Goal: Contribute content: Contribute content

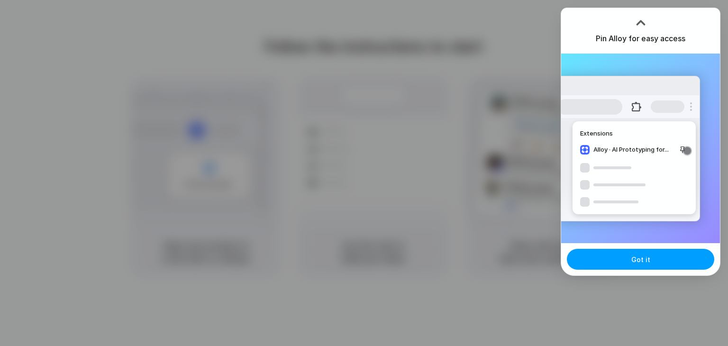
click at [637, 260] on span "Got it" at bounding box center [641, 260] width 19 height 10
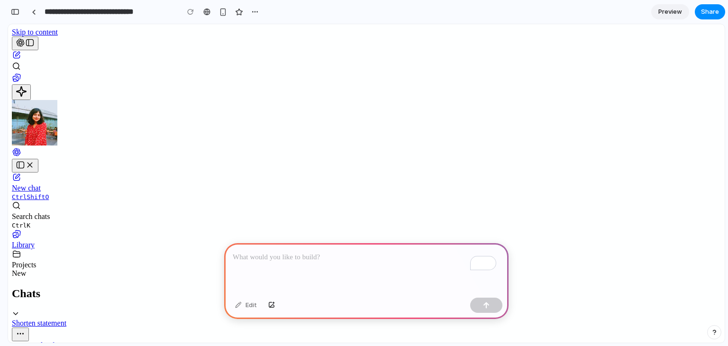
click at [310, 258] on p "To enrich screen reader interactions, please activate Accessibility in Grammarl…" at bounding box center [366, 257] width 267 height 11
paste div "To enrich screen reader interactions, please activate Accessibility in Grammarl…"
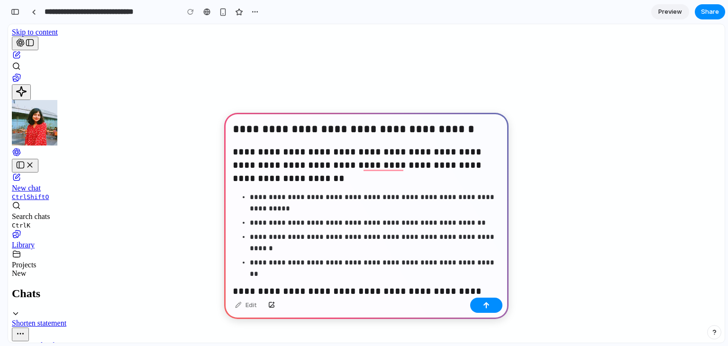
click at [233, 128] on strong "**********" at bounding box center [354, 128] width 242 height 11
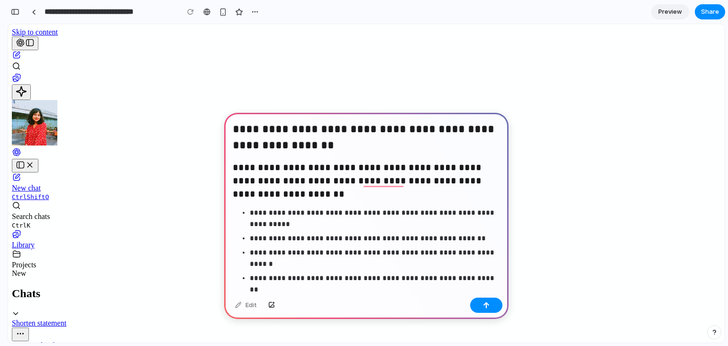
scroll to position [352, 0]
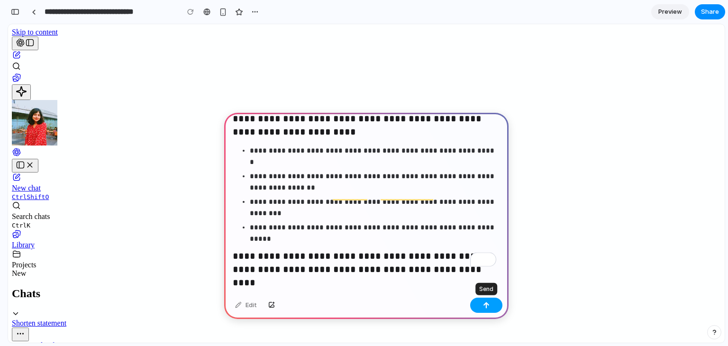
click at [482, 305] on button "button" at bounding box center [486, 305] width 32 height 15
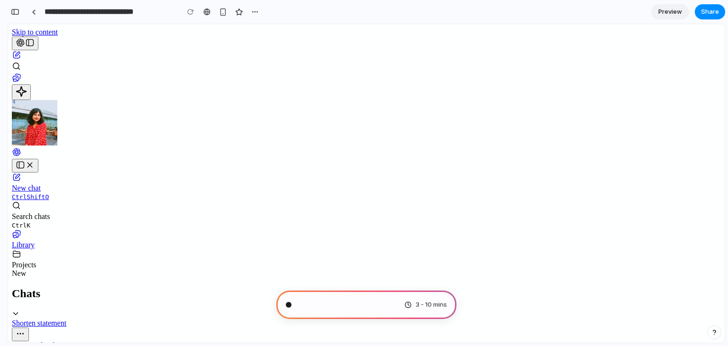
scroll to position [959, 0]
type input "**********"
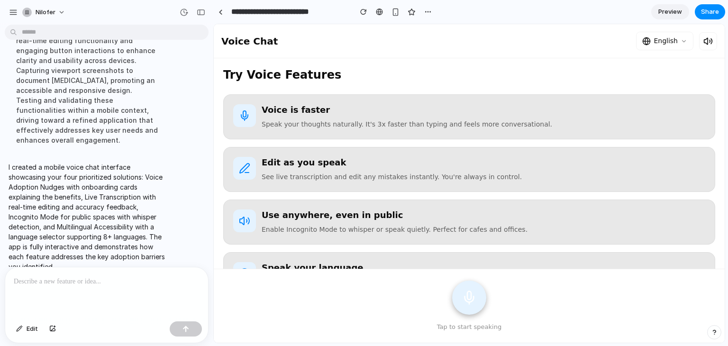
scroll to position [685, 0]
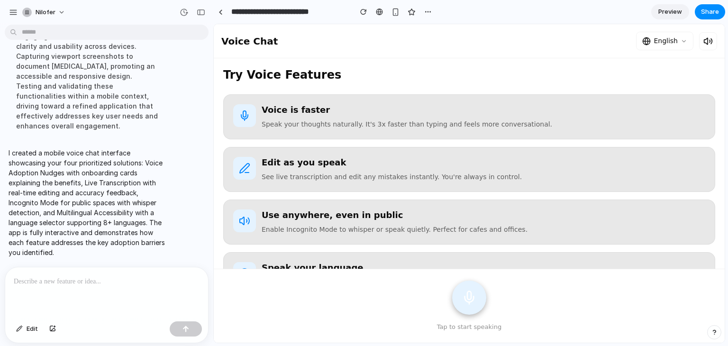
click at [662, 12] on span "Preview" at bounding box center [671, 11] width 24 height 9
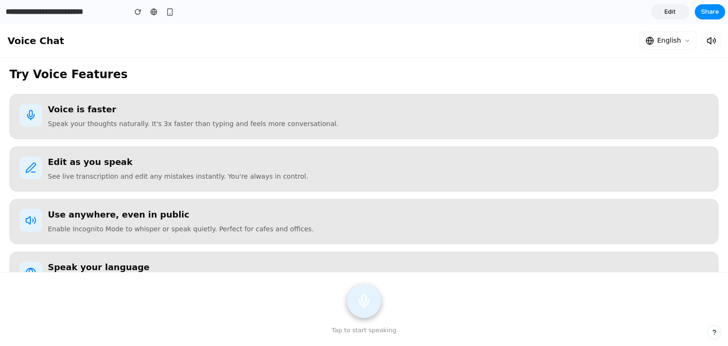
scroll to position [33, 0]
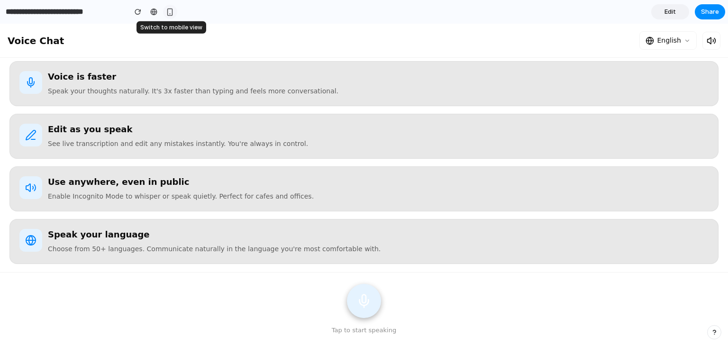
click at [171, 15] on div "button" at bounding box center [170, 12] width 8 height 8
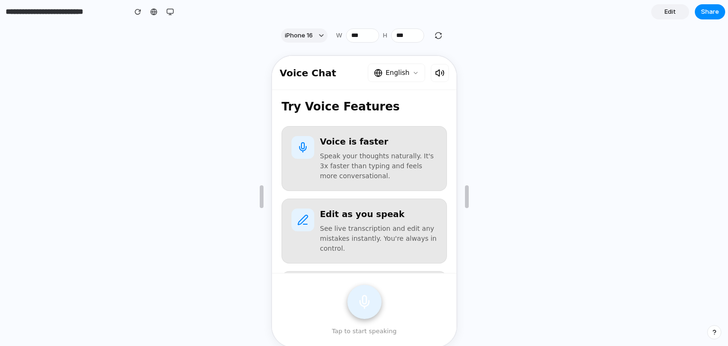
scroll to position [165, 0]
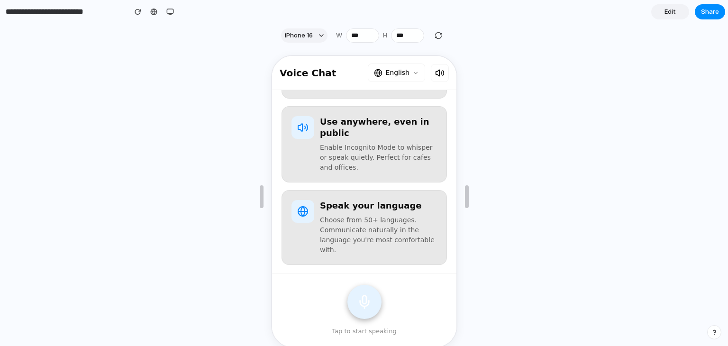
click at [361, 309] on button at bounding box center [363, 301] width 34 height 34
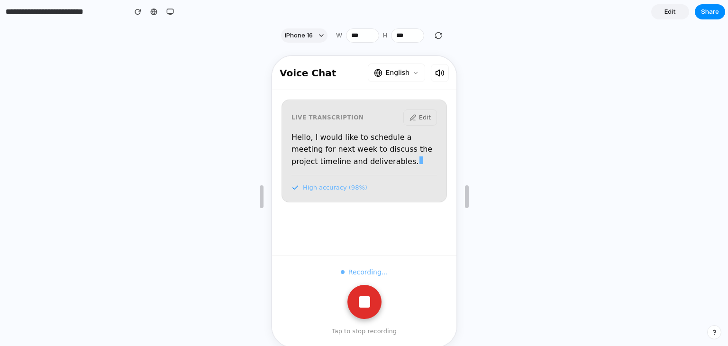
click at [363, 298] on div at bounding box center [363, 300] width 11 height 11
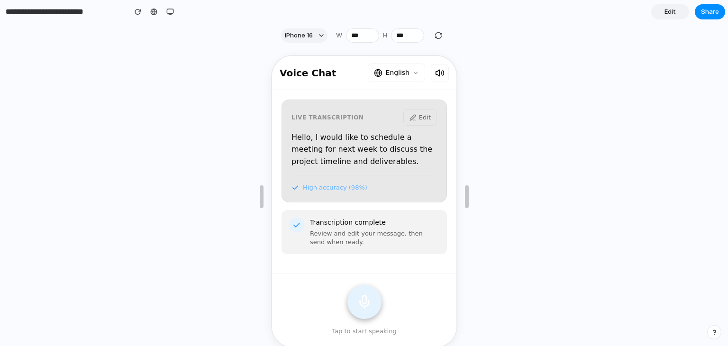
scroll to position [17, 0]
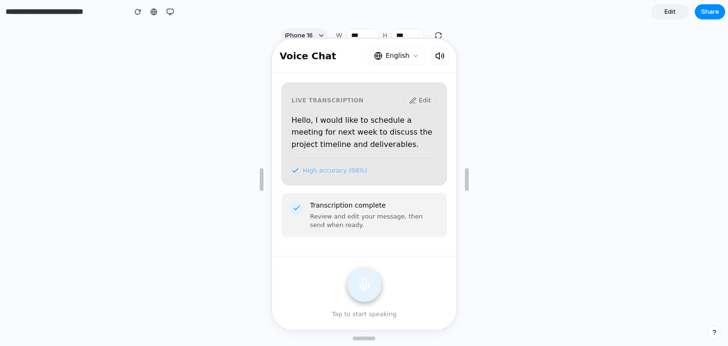
click at [324, 201] on p "Transcription complete" at bounding box center [373, 205] width 129 height 10
click at [359, 288] on icon at bounding box center [363, 283] width 15 height 15
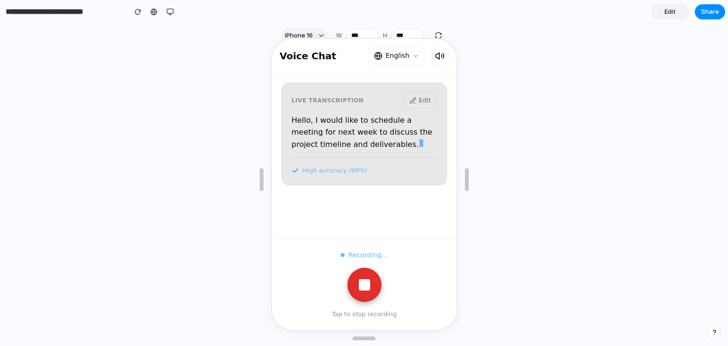
click at [359, 288] on div at bounding box center [363, 283] width 11 height 11
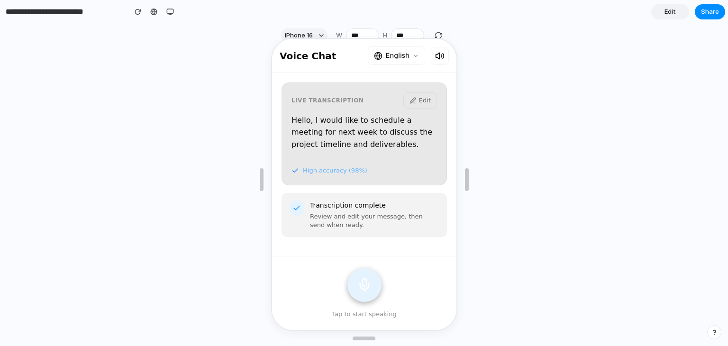
click at [308, 55] on h1 "Voice Chat" at bounding box center [306, 54] width 56 height 11
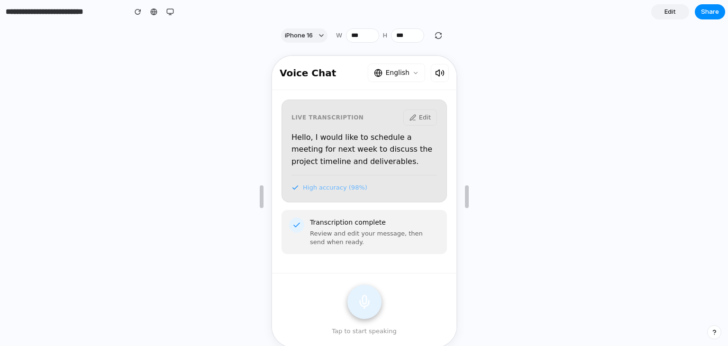
scroll to position [0, 0]
click at [418, 114] on button "Edit" at bounding box center [419, 117] width 34 height 16
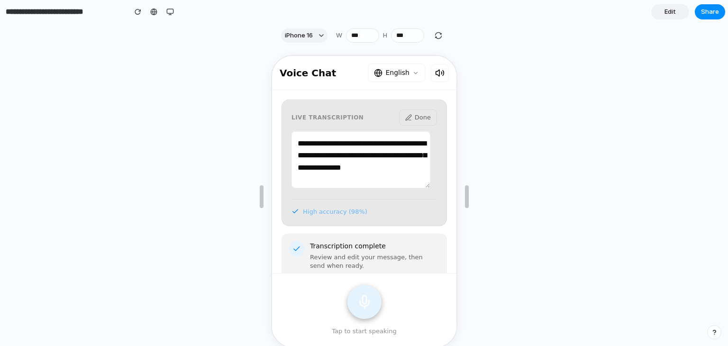
click at [407, 120] on button "Done" at bounding box center [417, 117] width 38 height 16
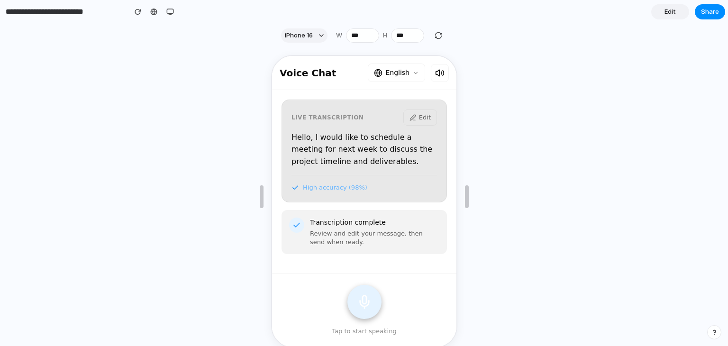
click at [315, 71] on h1 "Voice Chat" at bounding box center [306, 71] width 56 height 11
click at [397, 69] on span "English" at bounding box center [396, 72] width 24 height 10
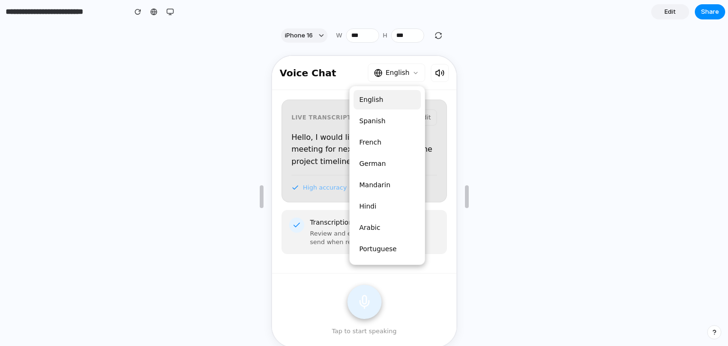
scroll to position [17, 0]
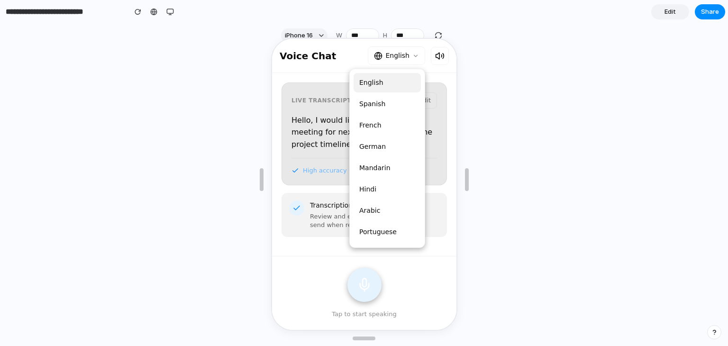
click at [368, 192] on button "Hindi" at bounding box center [385, 188] width 67 height 19
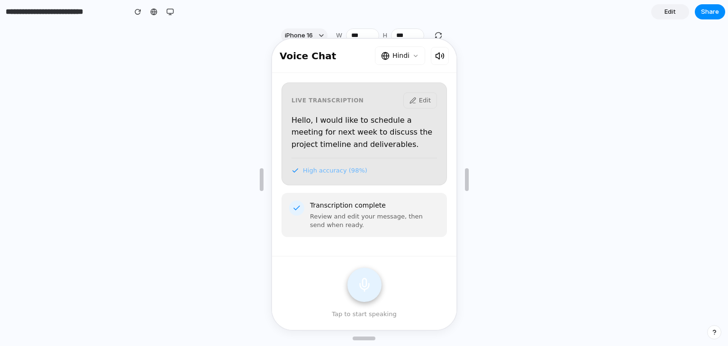
click at [406, 50] on span "Hindi" at bounding box center [399, 55] width 17 height 10
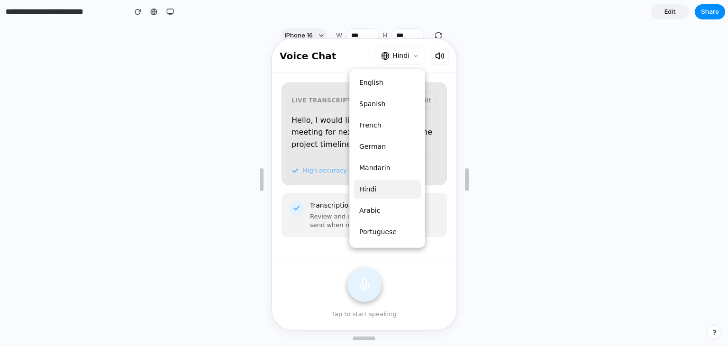
click at [406, 50] on span "Hindi" at bounding box center [399, 55] width 17 height 10
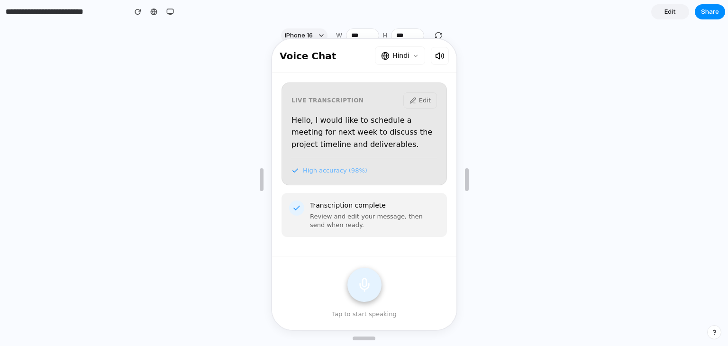
click at [435, 54] on icon at bounding box center [438, 54] width 9 height 9
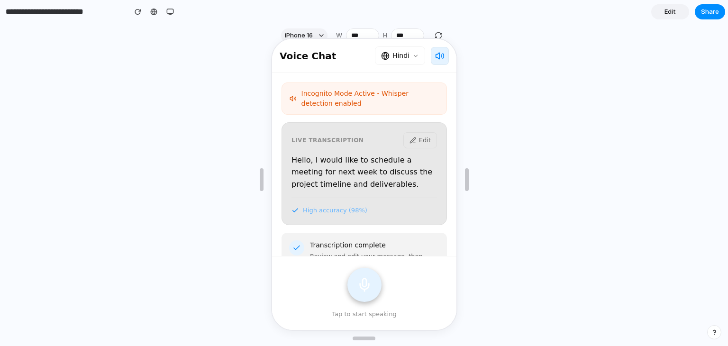
click at [434, 50] on icon at bounding box center [438, 54] width 9 height 9
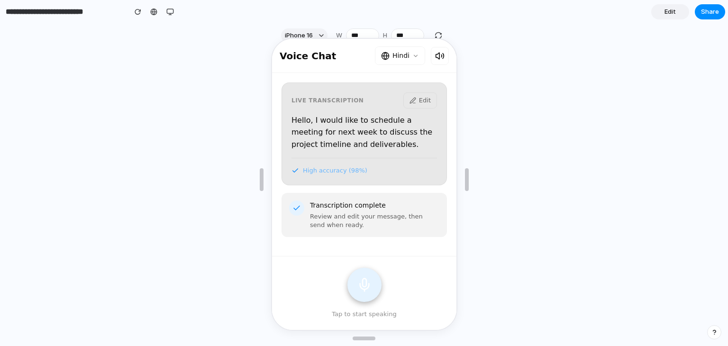
click at [440, 57] on icon at bounding box center [438, 54] width 9 height 9
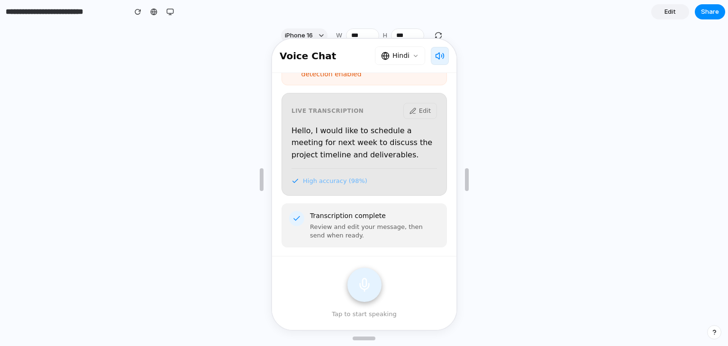
scroll to position [0, 0]
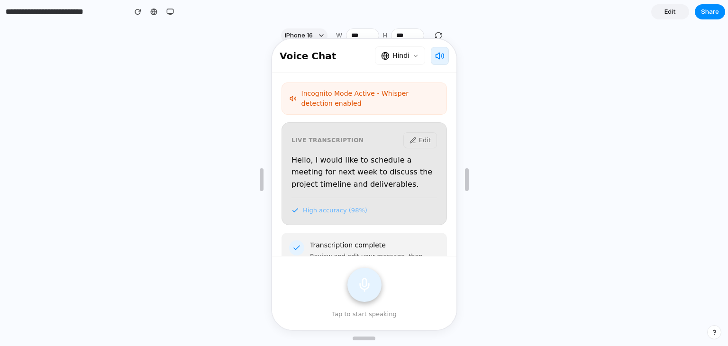
click at [408, 55] on span "Hindi" at bounding box center [399, 55] width 17 height 10
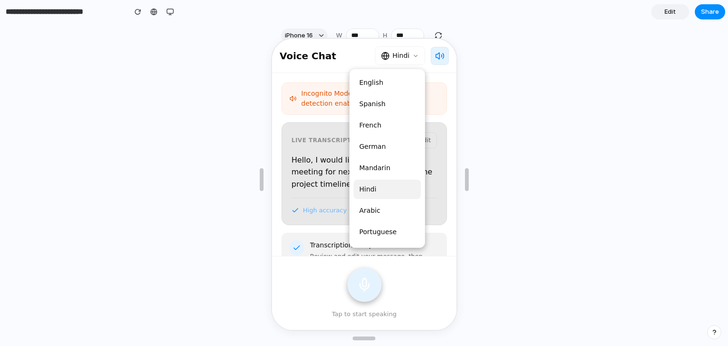
click at [413, 59] on button "Hindi" at bounding box center [399, 55] width 50 height 18
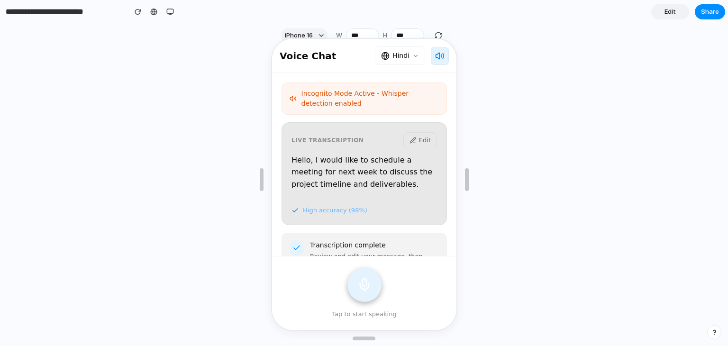
scroll to position [29, 0]
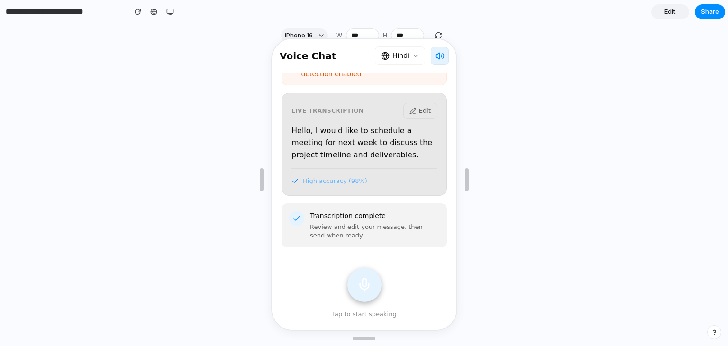
click at [364, 286] on icon at bounding box center [363, 283] width 15 height 15
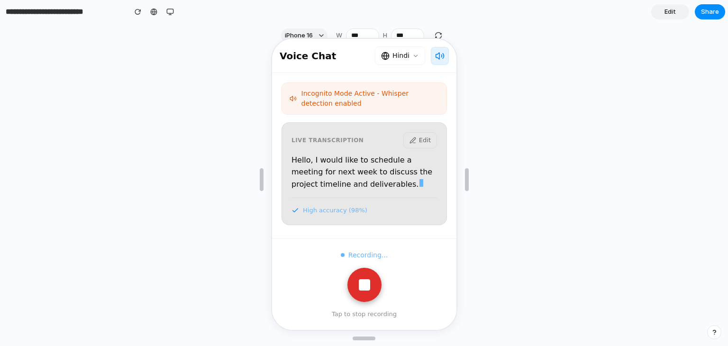
click at [364, 286] on div at bounding box center [363, 283] width 11 height 11
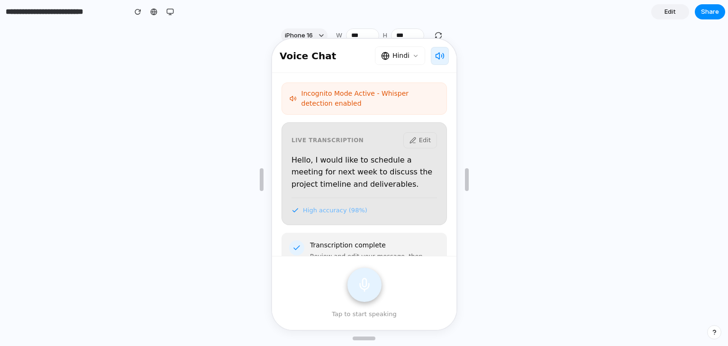
click at [364, 286] on icon at bounding box center [363, 283] width 15 height 15
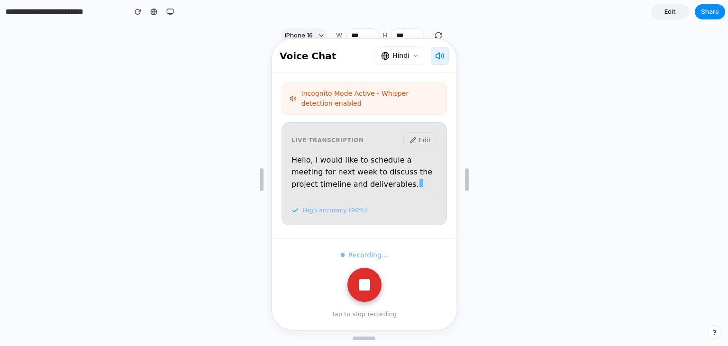
click at [364, 286] on div at bounding box center [363, 283] width 11 height 11
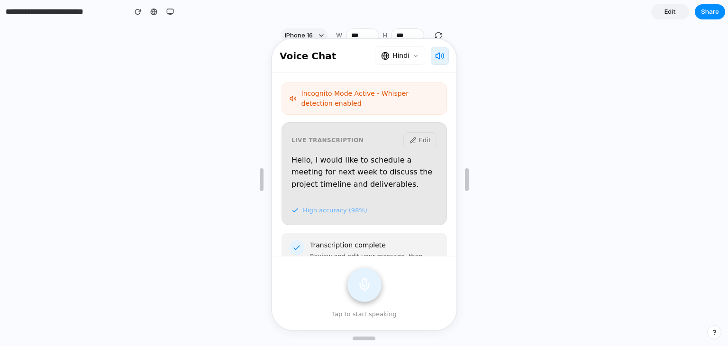
click at [364, 286] on icon at bounding box center [363, 283] width 15 height 15
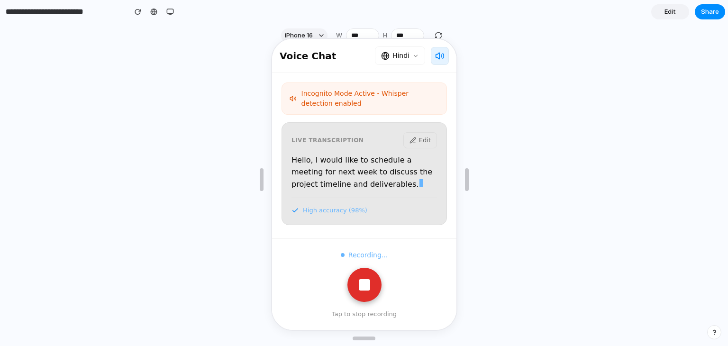
click at [364, 286] on div at bounding box center [363, 283] width 11 height 11
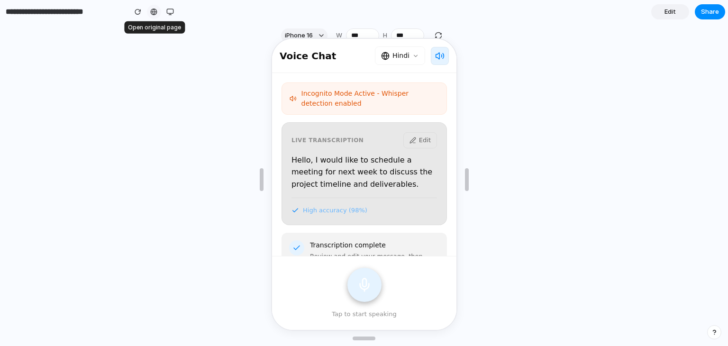
click at [152, 9] on div at bounding box center [153, 12] width 7 height 8
